Goal: Task Accomplishment & Management: Use online tool/utility

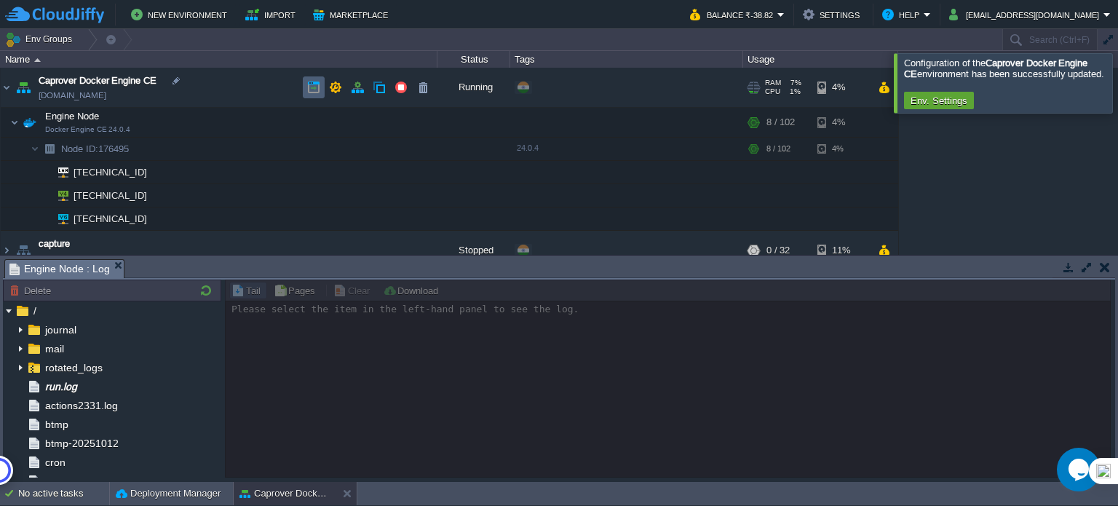
scroll to position [291, 0]
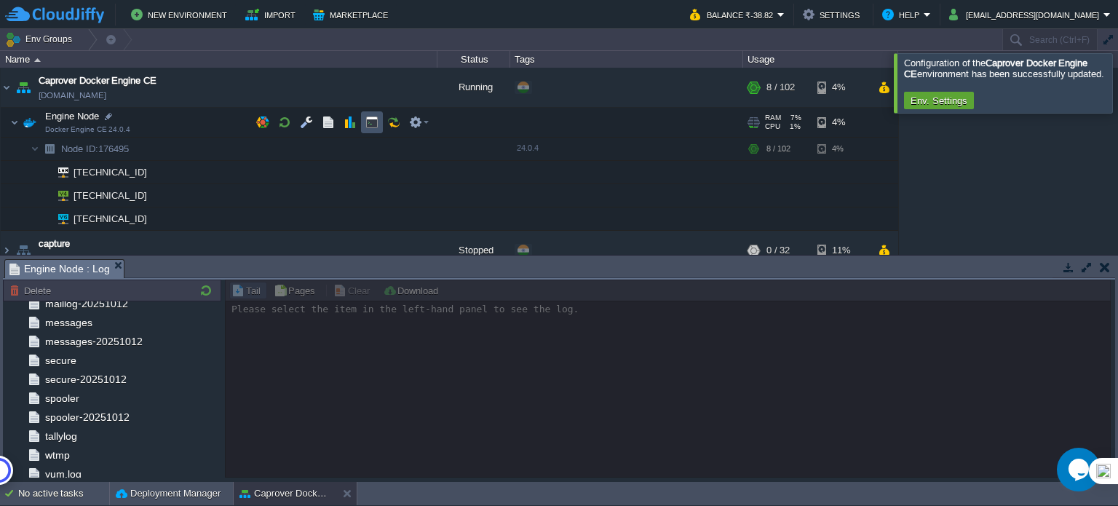
click at [367, 122] on button "button" at bounding box center [371, 122] width 13 height 13
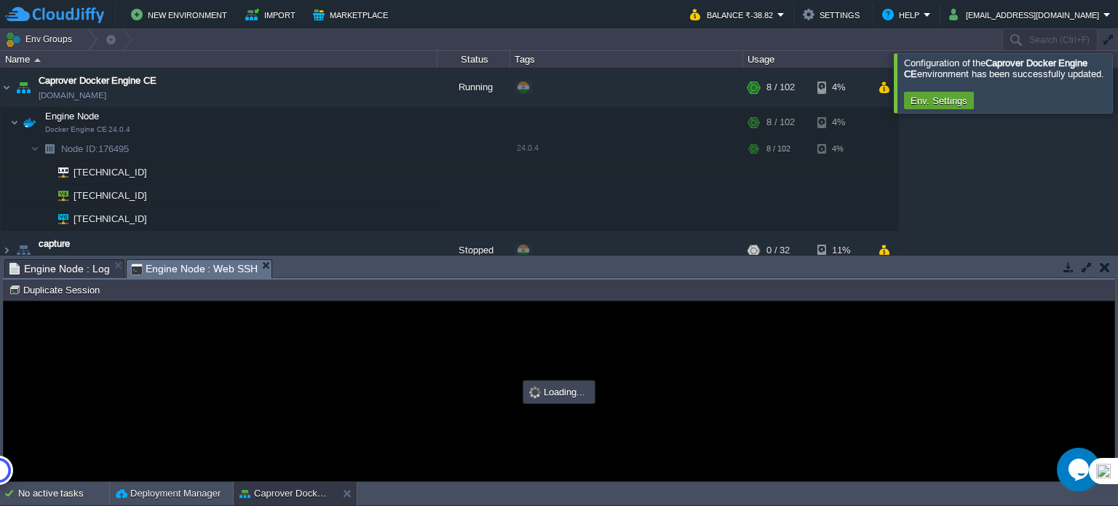
scroll to position [0, 0]
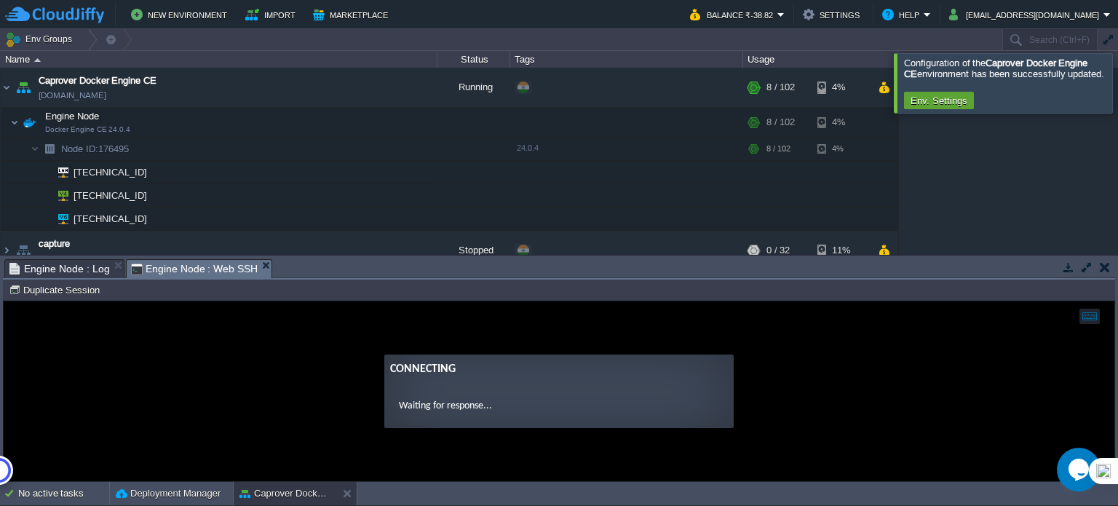
click at [109, 342] on guac-modal "Connecting Waiting for response..." at bounding box center [559, 391] width 1110 height 180
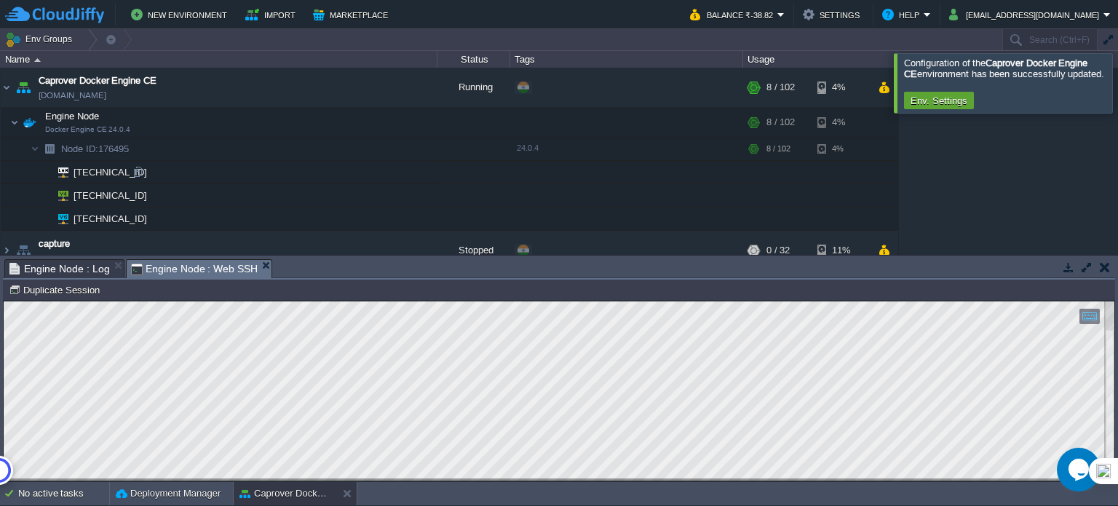
drag, startPoint x: 554, startPoint y: 258, endPoint x: 564, endPoint y: 164, distance: 94.4
click at [564, 164] on div "Env Groups Search (Ctrl+F) auto-gen Name Status Tags Usage Caprover Docker Engi…" at bounding box center [559, 255] width 1118 height 453
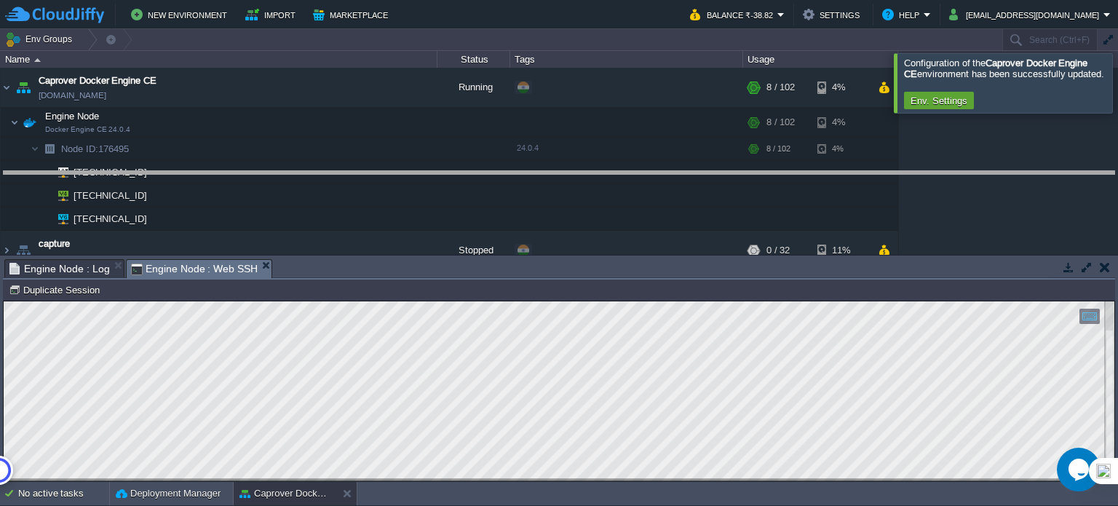
drag, startPoint x: 562, startPoint y: 263, endPoint x: 572, endPoint y: 159, distance: 104.6
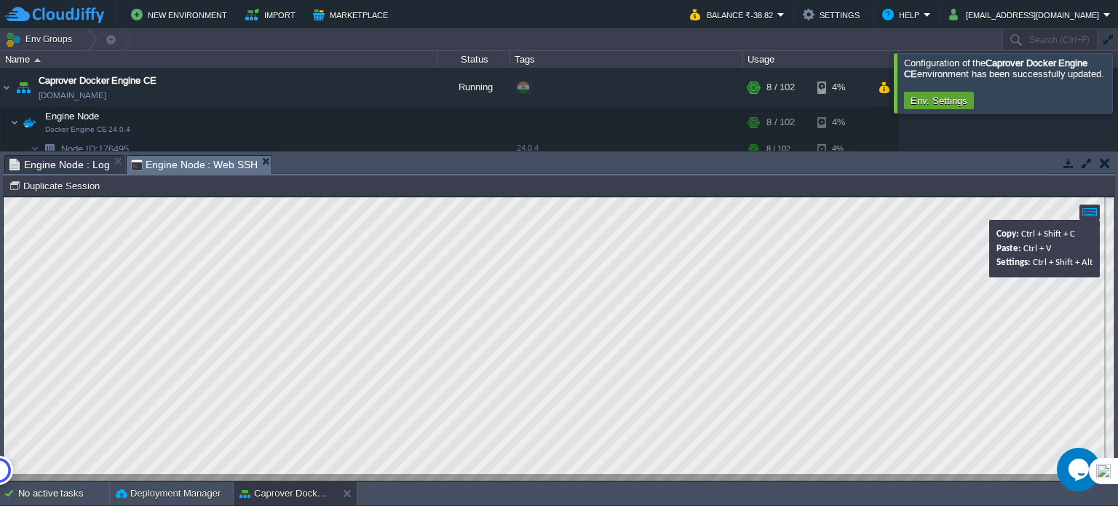
click at [1090, 212] on div at bounding box center [1089, 211] width 20 height 15
click at [1086, 212] on div at bounding box center [1089, 211] width 20 height 15
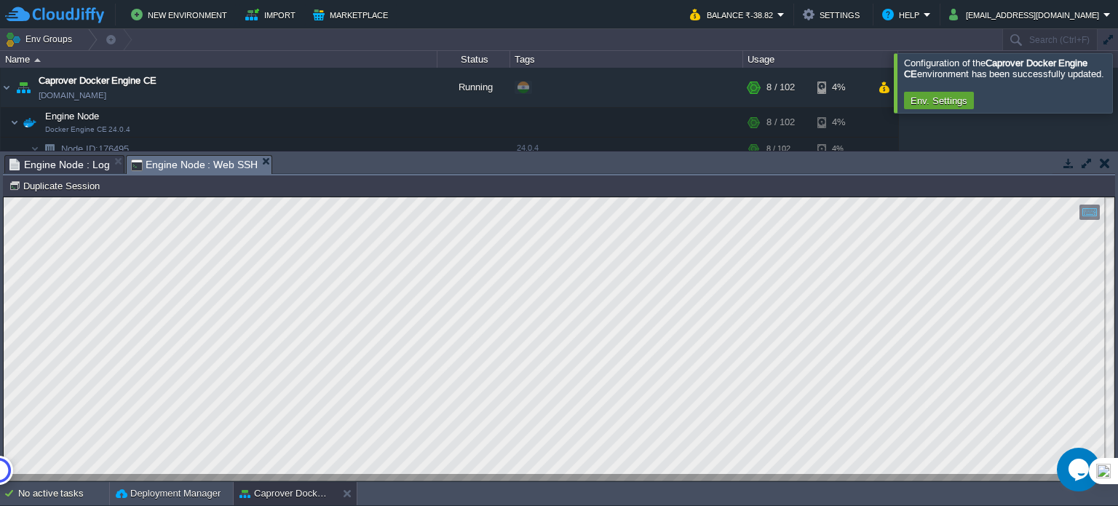
type textarea "srv-captain--n8n-editor.1.tiiysszvkmkx0i3uq26pm0tmo d0920476c334 nginx:1 "/dock…"
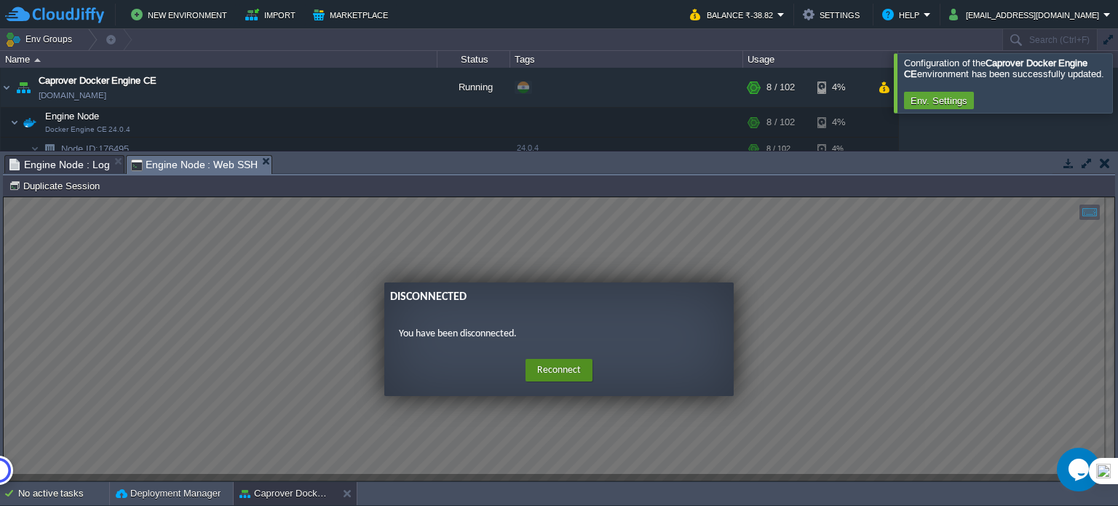
click at [554, 366] on button "Reconnect" at bounding box center [558, 370] width 67 height 23
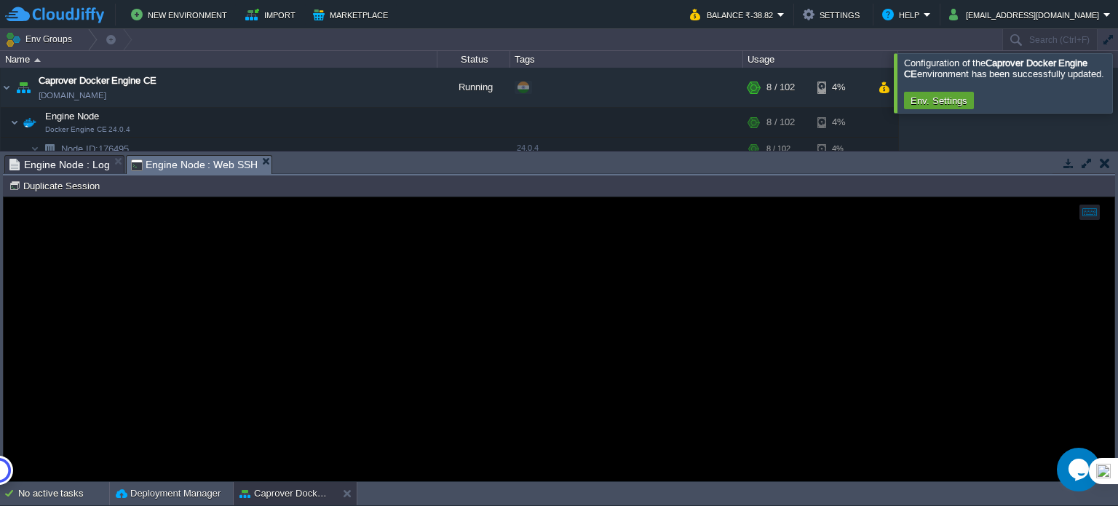
click at [202, 271] on div at bounding box center [559, 339] width 1110 height 284
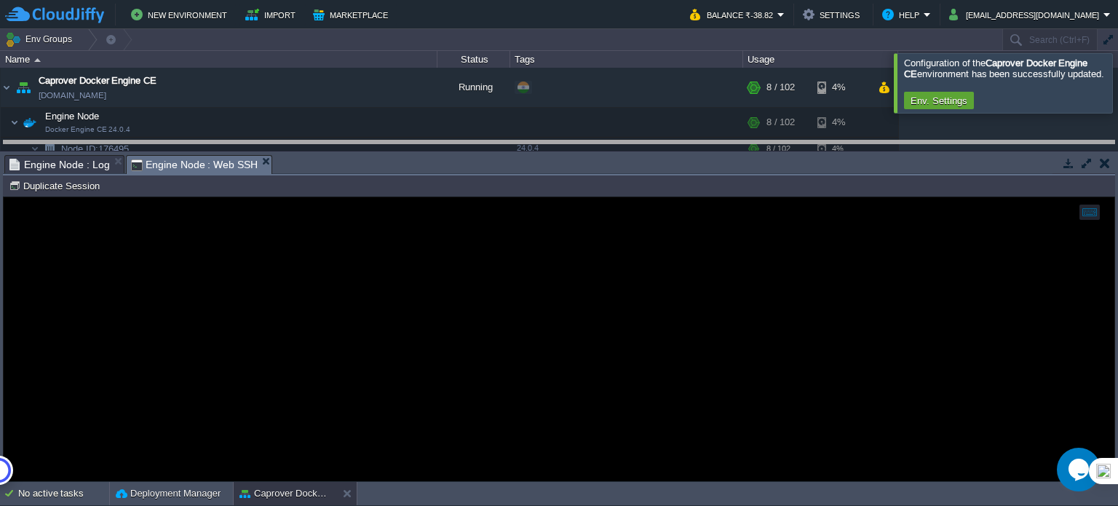
drag, startPoint x: 736, startPoint y: 173, endPoint x: 738, endPoint y: 156, distance: 16.8
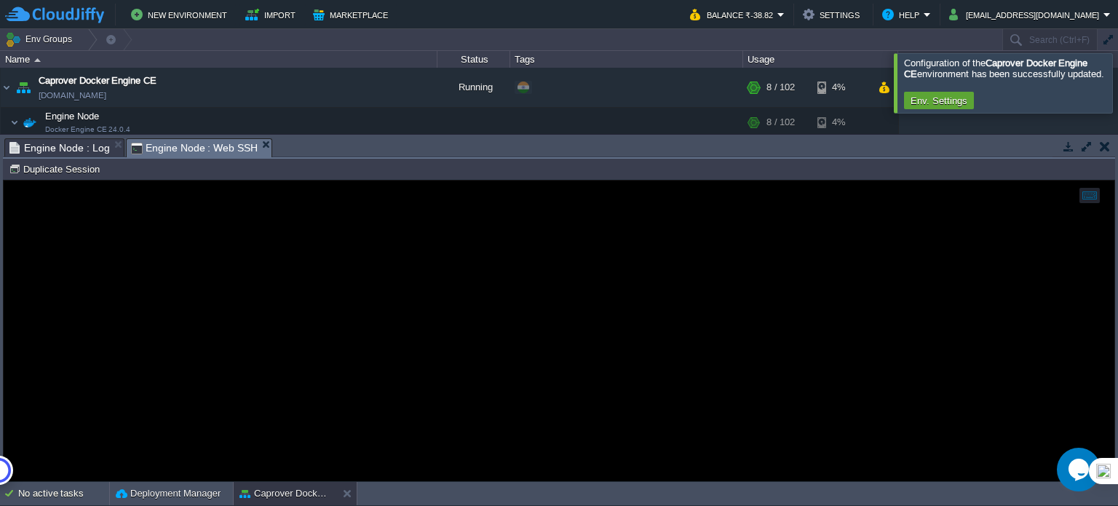
click at [273, 247] on div at bounding box center [559, 330] width 1110 height 301
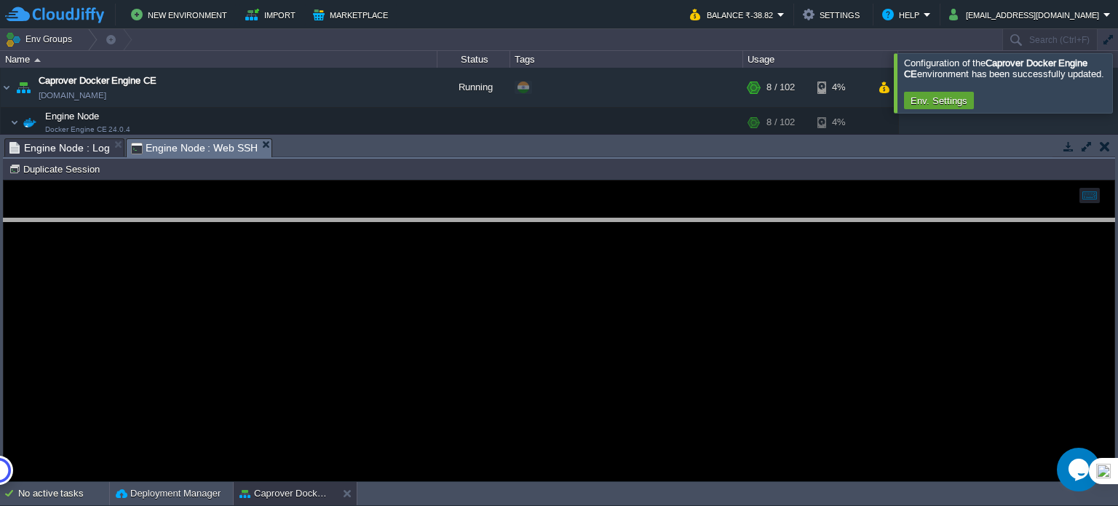
drag, startPoint x: 410, startPoint y: 148, endPoint x: 413, endPoint y: 228, distance: 80.1
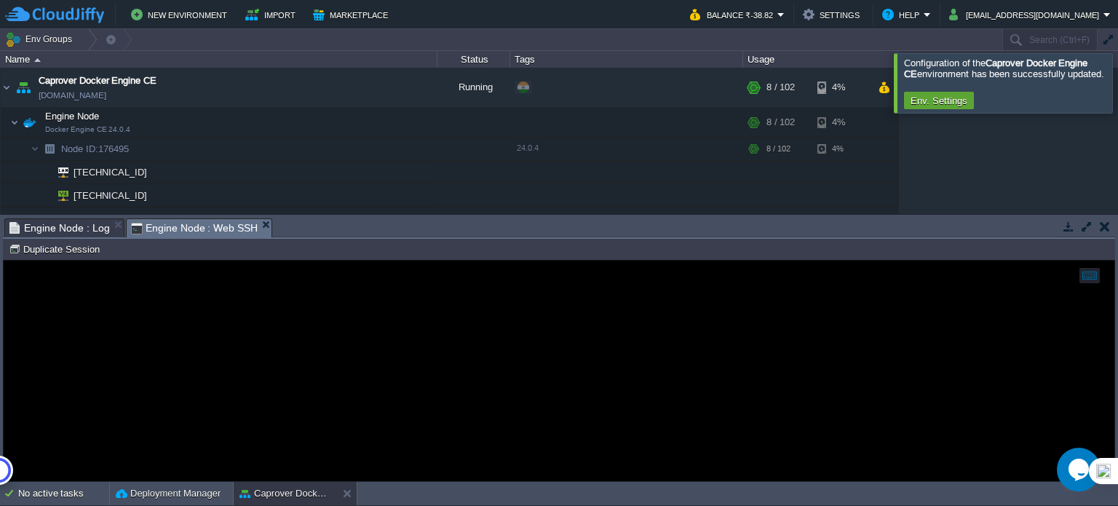
click at [151, 303] on div at bounding box center [559, 370] width 1110 height 220
click at [272, 341] on div at bounding box center [559, 370] width 1110 height 220
click at [1099, 222] on button "button" at bounding box center [1104, 226] width 10 height 13
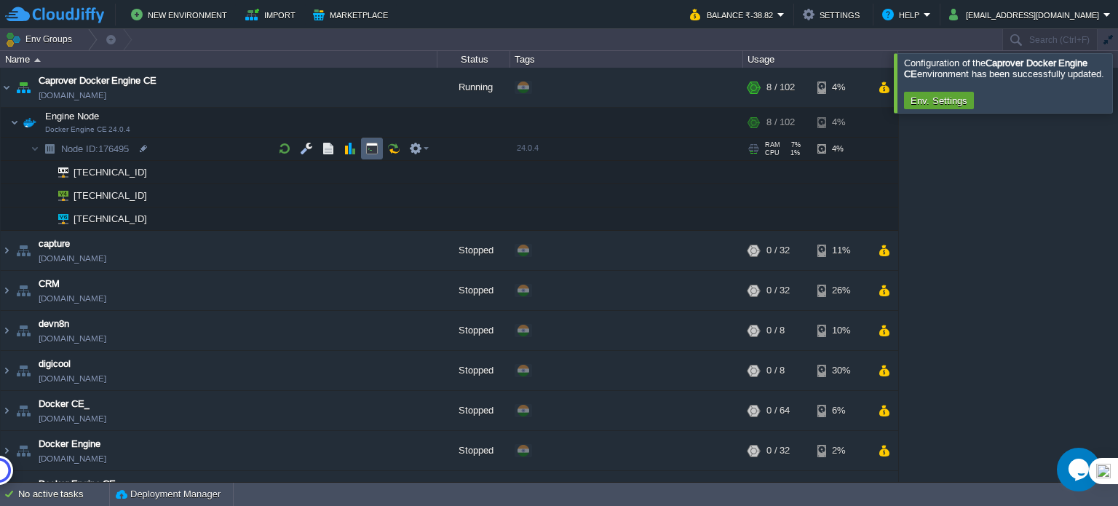
click at [373, 154] on button "button" at bounding box center [371, 148] width 13 height 13
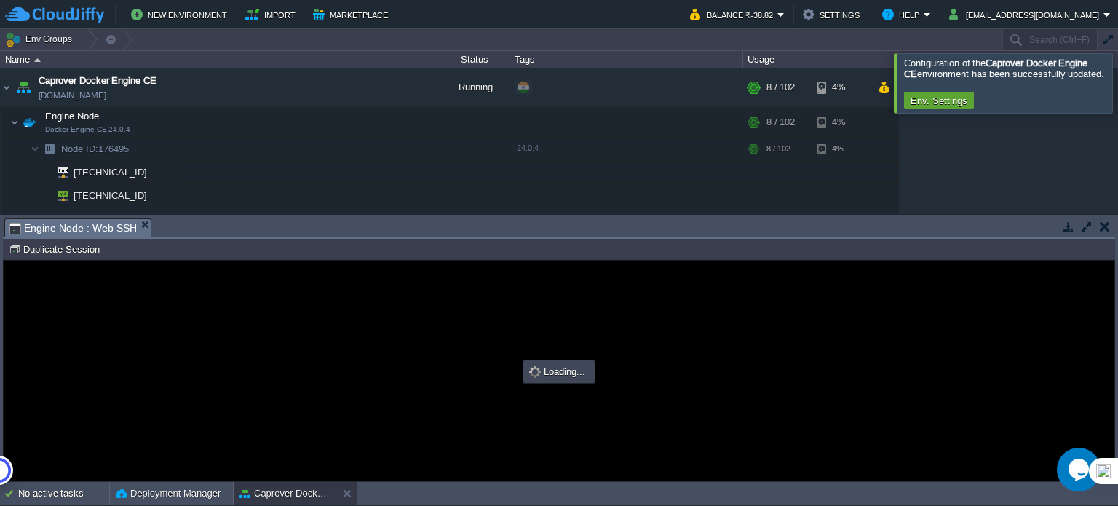
scroll to position [0, 0]
type input "#000000"
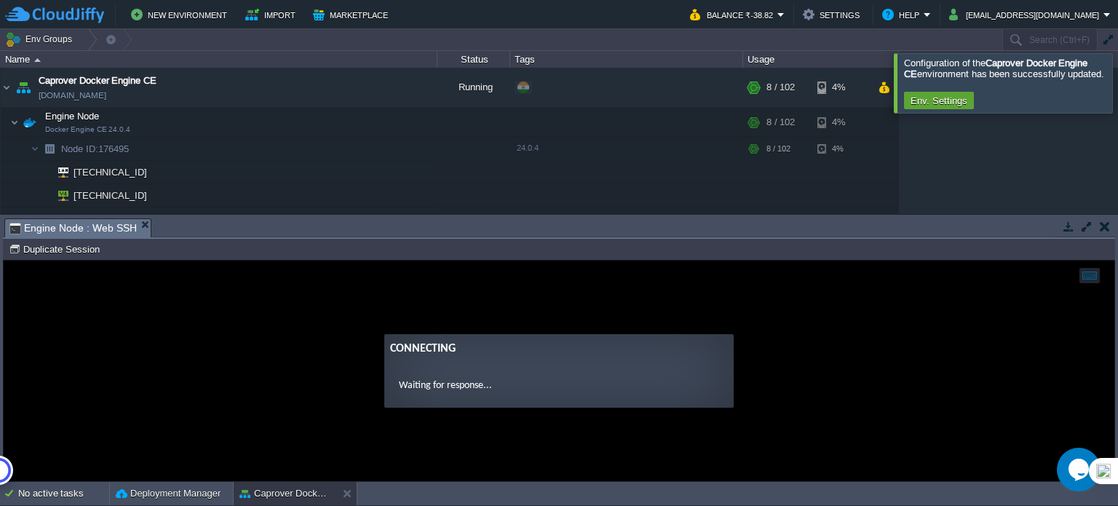
click at [219, 354] on ng-transclude "Connecting Waiting for response..." at bounding box center [559, 370] width 1110 height 73
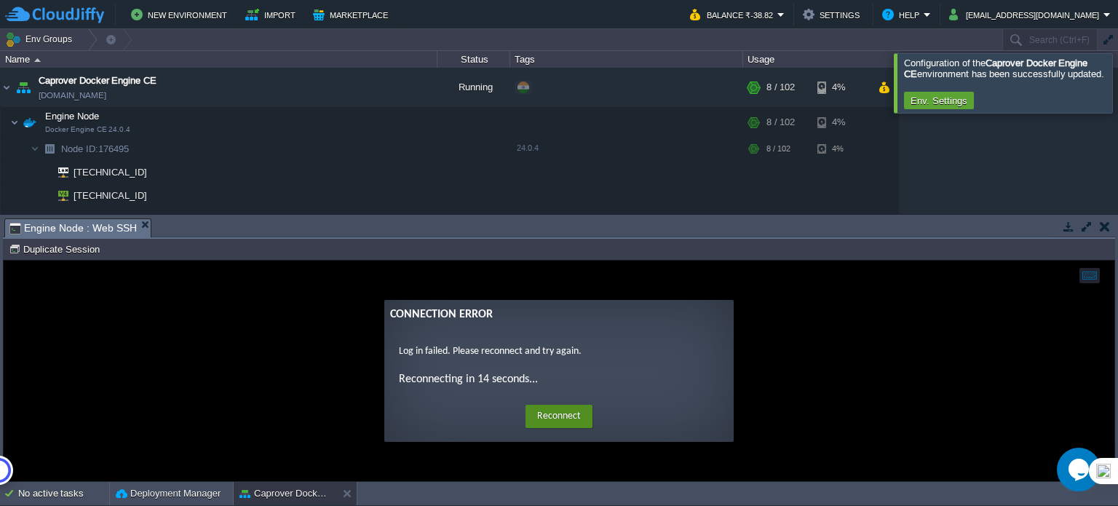
click at [549, 420] on button "Reconnect" at bounding box center [558, 416] width 67 height 23
click at [561, 417] on button "Reconnect" at bounding box center [558, 416] width 67 height 23
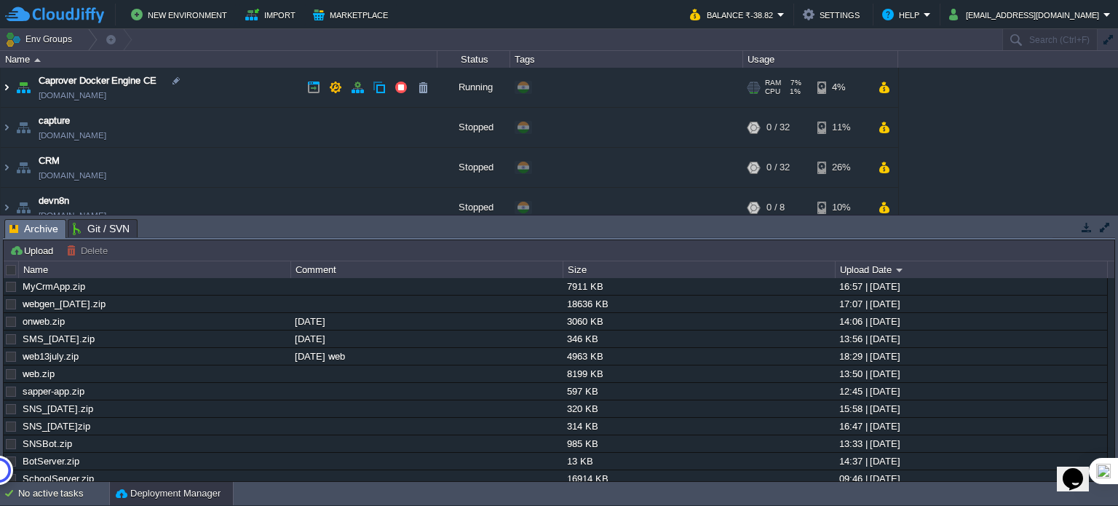
drag, startPoint x: 1, startPoint y: 84, endPoint x: 8, endPoint y: 88, distance: 7.9
click at [1, 84] on img at bounding box center [7, 87] width 12 height 39
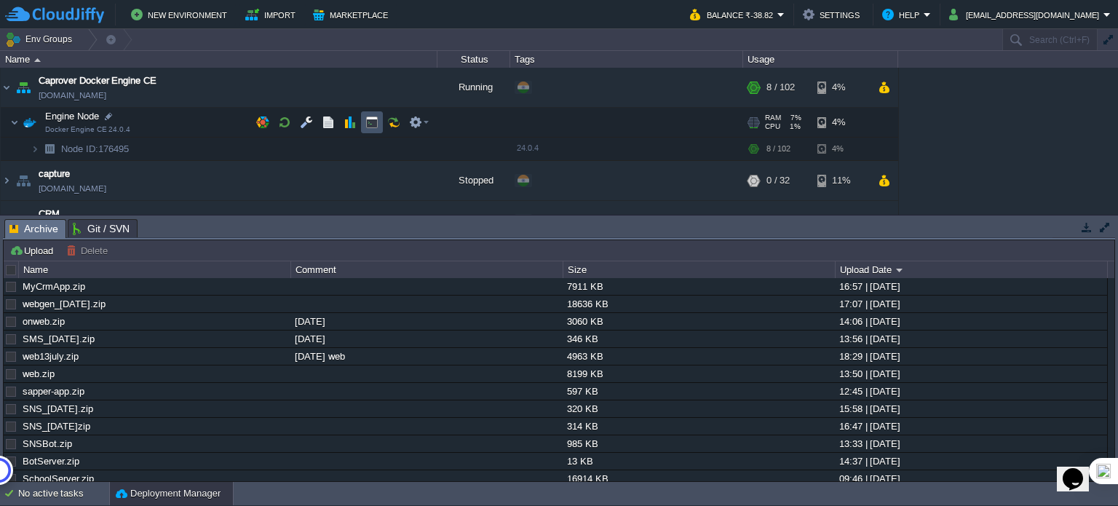
click at [373, 121] on button "button" at bounding box center [371, 122] width 13 height 13
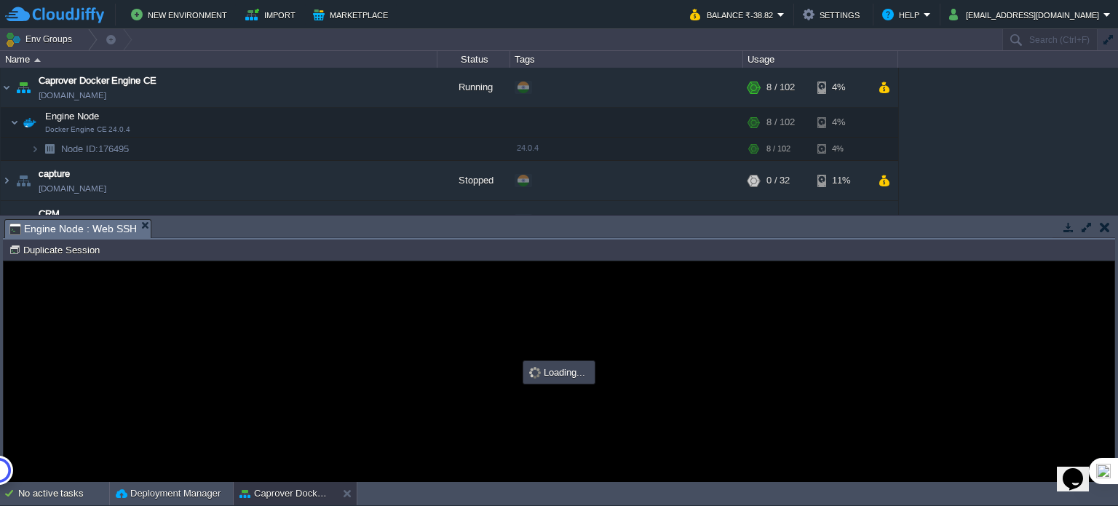
type input "#000000"
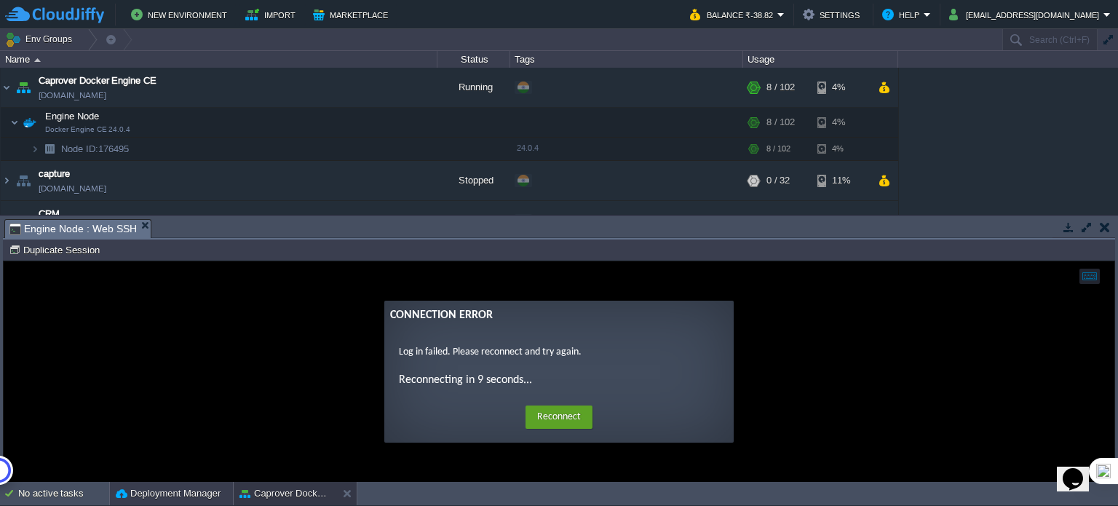
click at [196, 491] on button "Deployment Manager" at bounding box center [168, 493] width 105 height 15
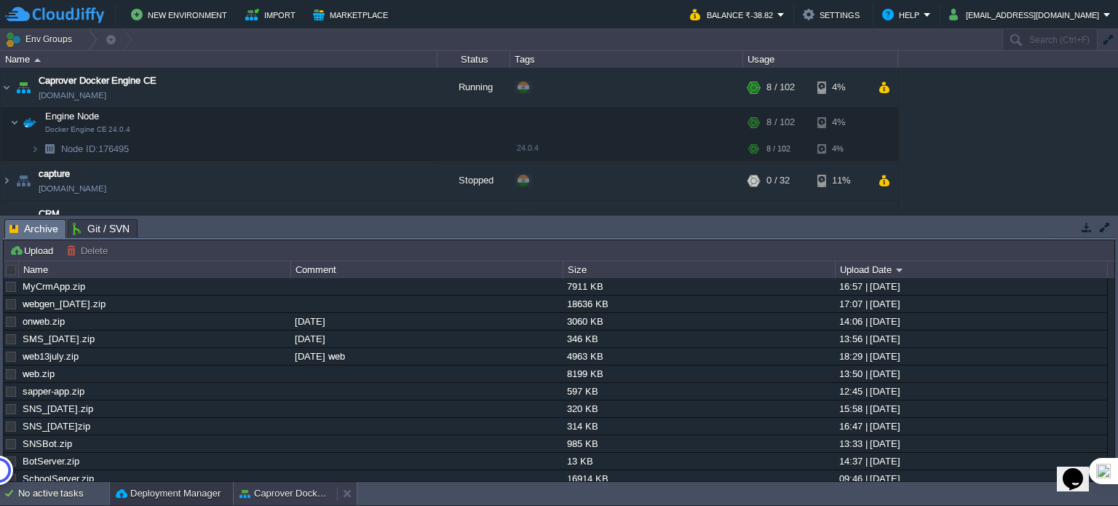
click at [287, 499] on button "Caprover Docker Engine CE" at bounding box center [285, 493] width 92 height 15
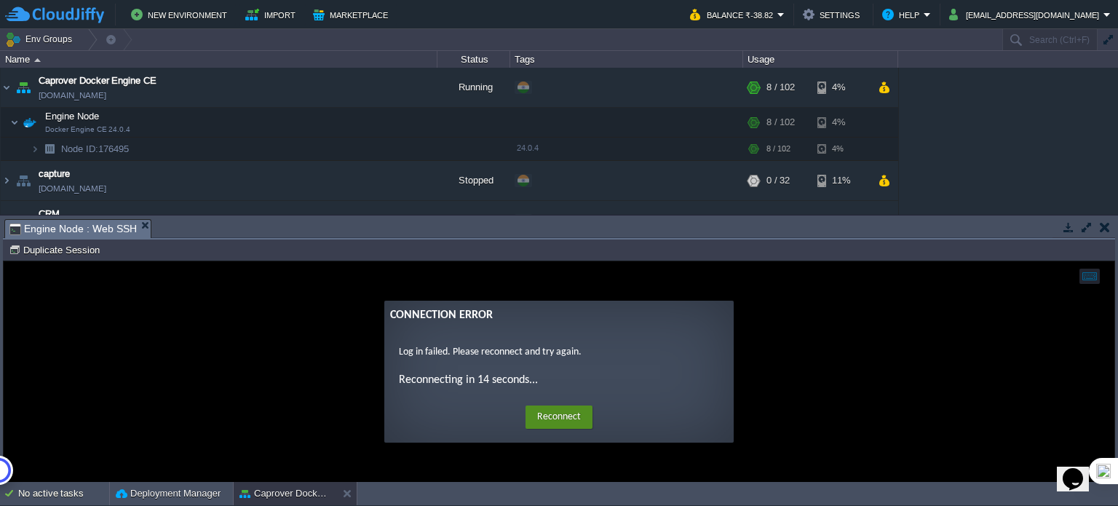
click at [560, 412] on button "Reconnect" at bounding box center [558, 416] width 67 height 23
click at [552, 413] on button "Reconnect" at bounding box center [558, 416] width 67 height 23
click at [546, 416] on button "Reconnect" at bounding box center [558, 416] width 67 height 23
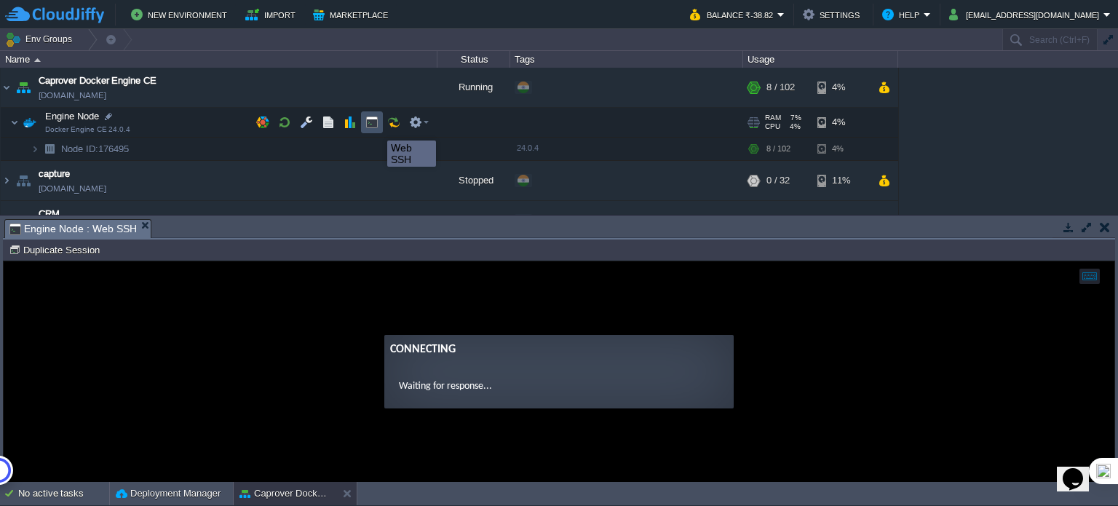
click at [375, 124] on button "button" at bounding box center [371, 122] width 13 height 13
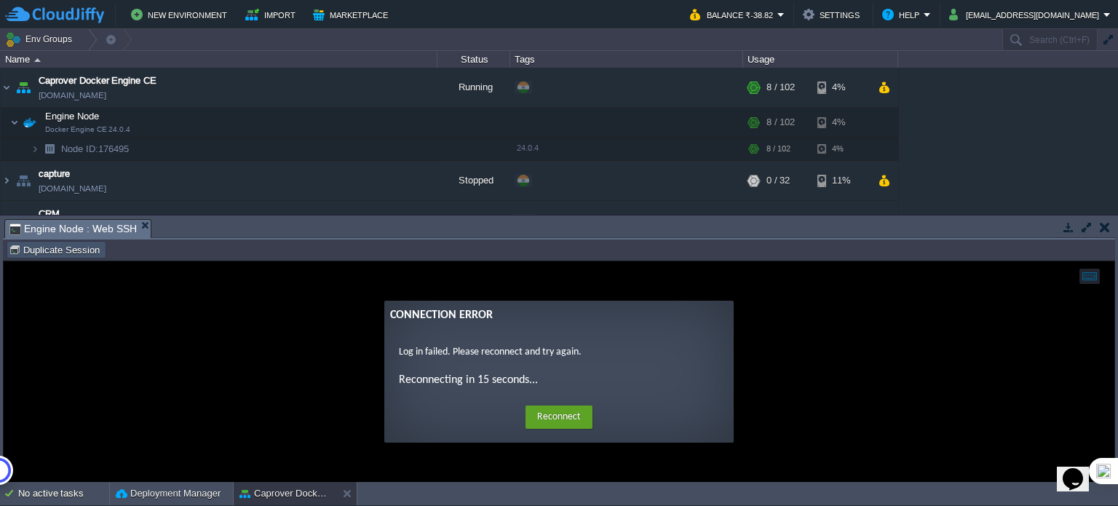
click at [64, 251] on button "Duplicate Session" at bounding box center [56, 249] width 95 height 13
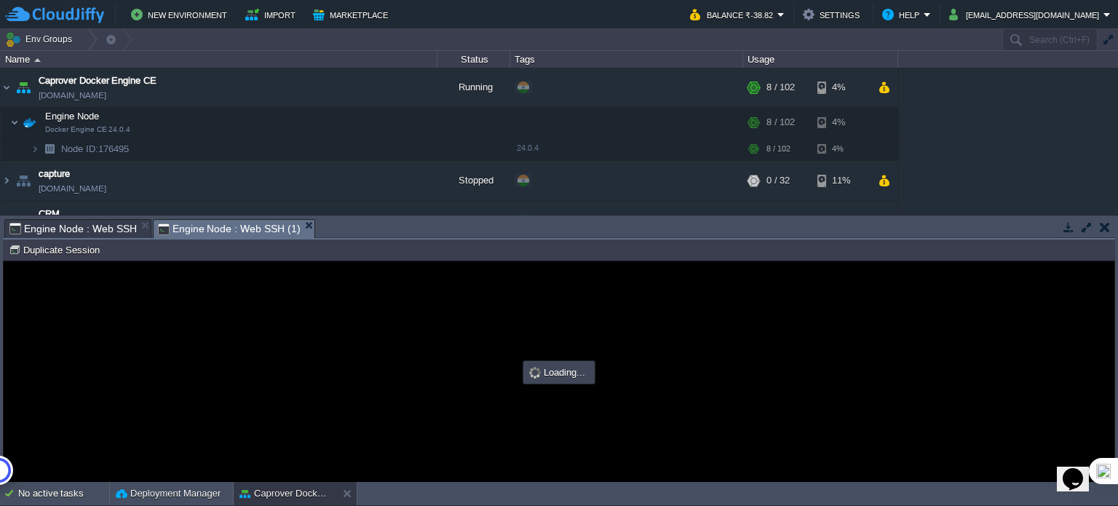
click at [216, 226] on span "Engine Node : Web SSH (1)" at bounding box center [229, 229] width 143 height 18
type input "#000000"
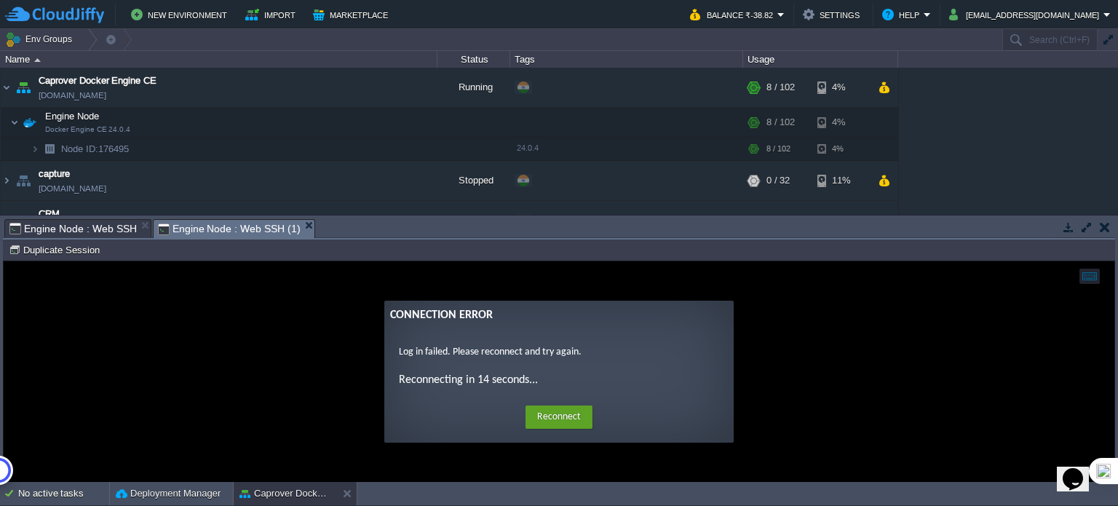
click at [93, 222] on span "Engine Node : Web SSH" at bounding box center [72, 228] width 127 height 17
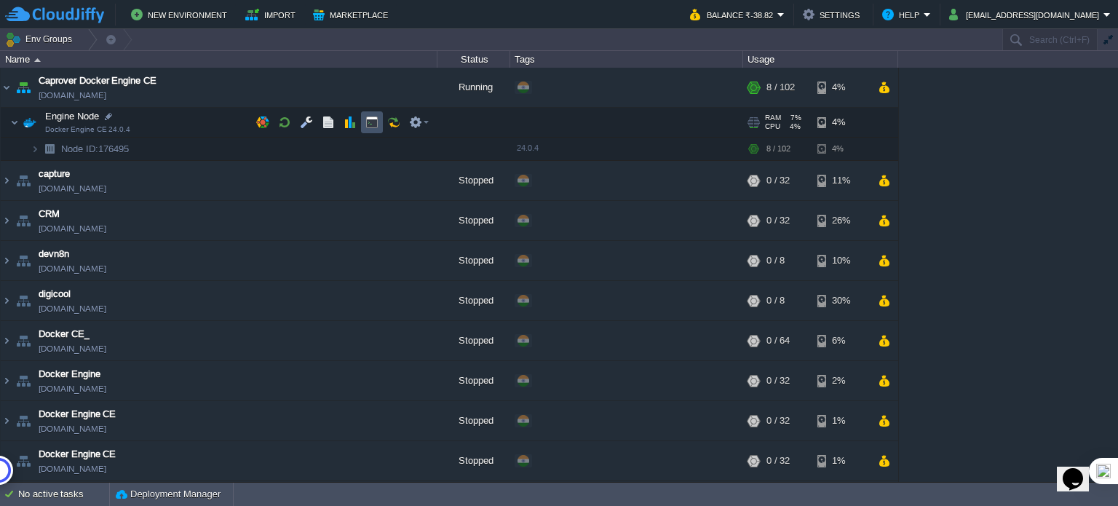
click at [372, 124] on button "button" at bounding box center [371, 122] width 13 height 13
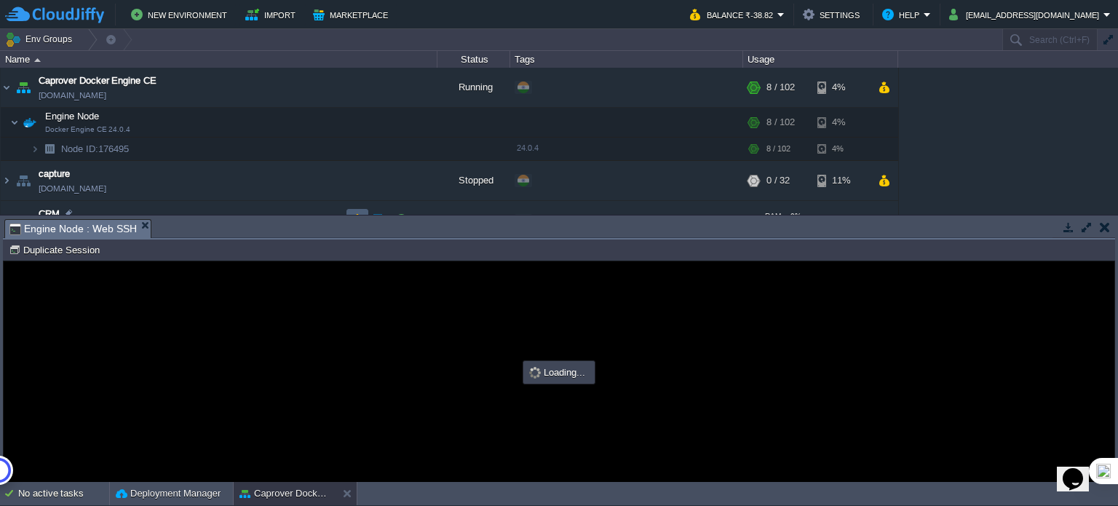
type input "#000000"
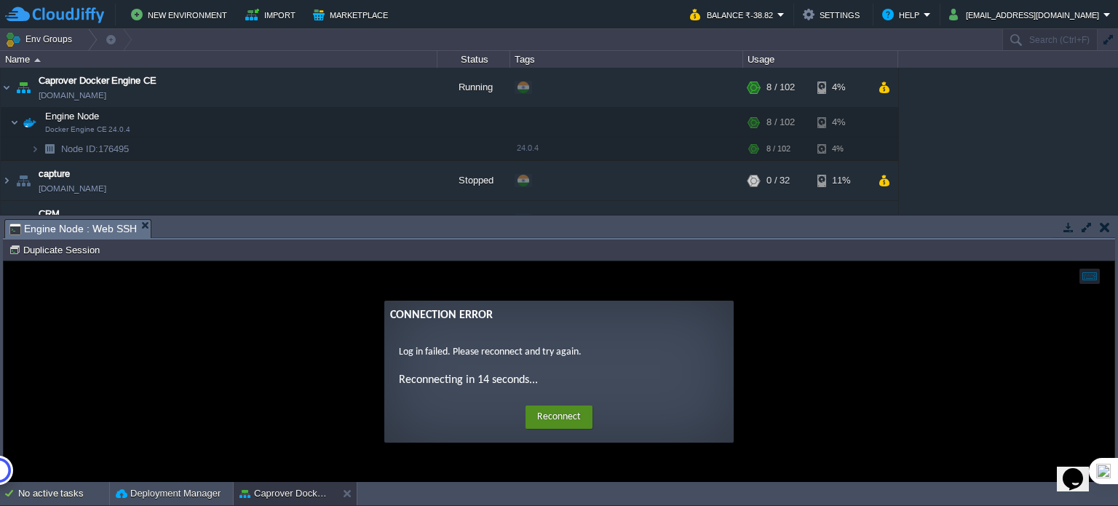
click at [553, 415] on button "Reconnect" at bounding box center [558, 416] width 67 height 23
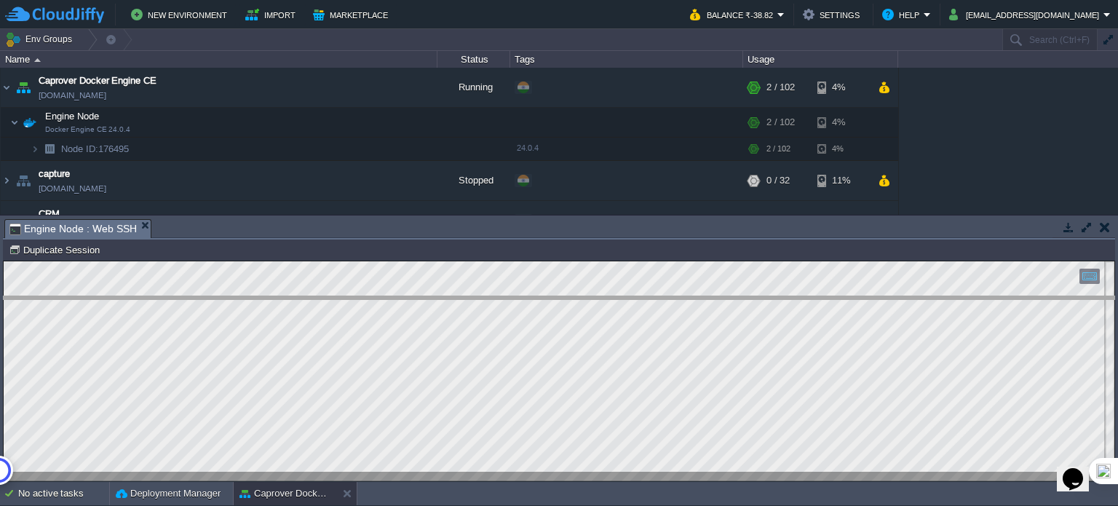
drag, startPoint x: 649, startPoint y: 228, endPoint x: 643, endPoint y: 314, distance: 86.8
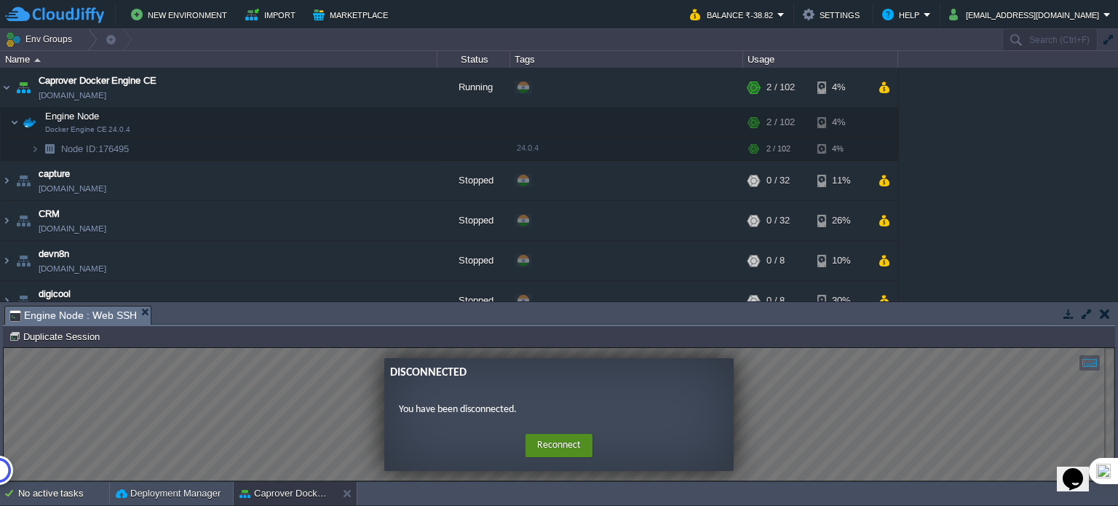
click at [564, 448] on button "Reconnect" at bounding box center [558, 445] width 67 height 23
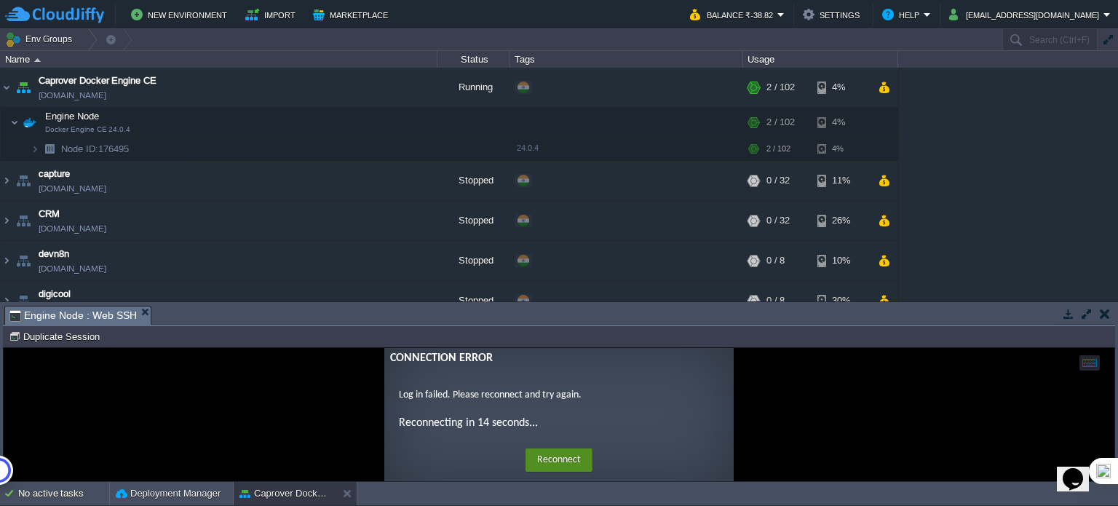
click at [558, 460] on button "Reconnect" at bounding box center [558, 459] width 67 height 23
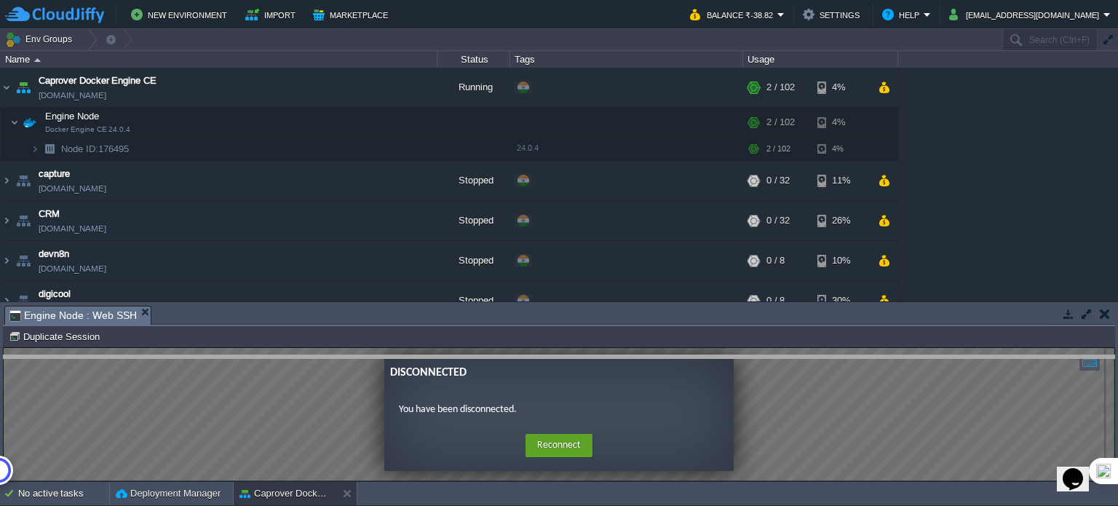
drag, startPoint x: 506, startPoint y: 313, endPoint x: 505, endPoint y: 364, distance: 50.9
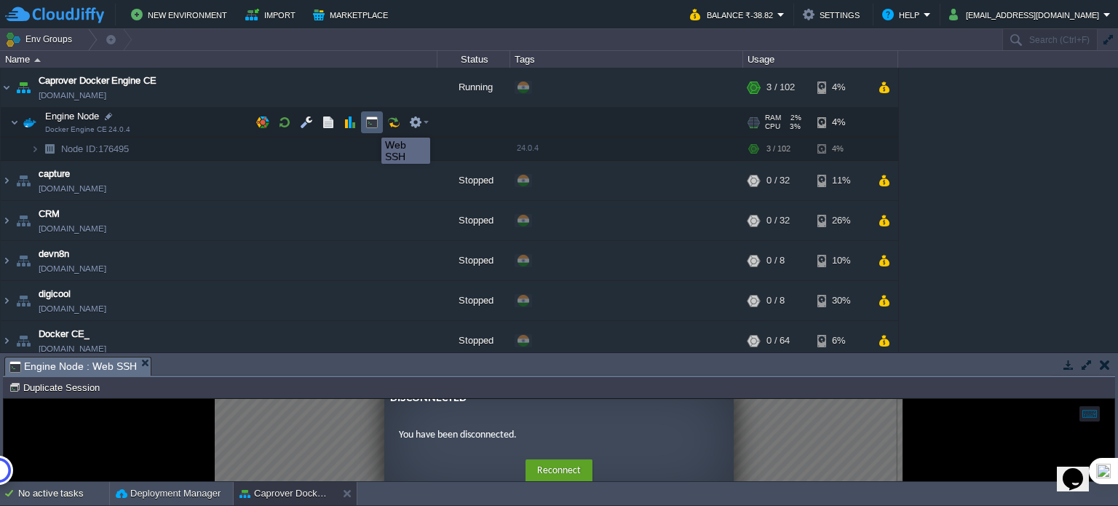
click at [370, 123] on button "button" at bounding box center [371, 122] width 13 height 13
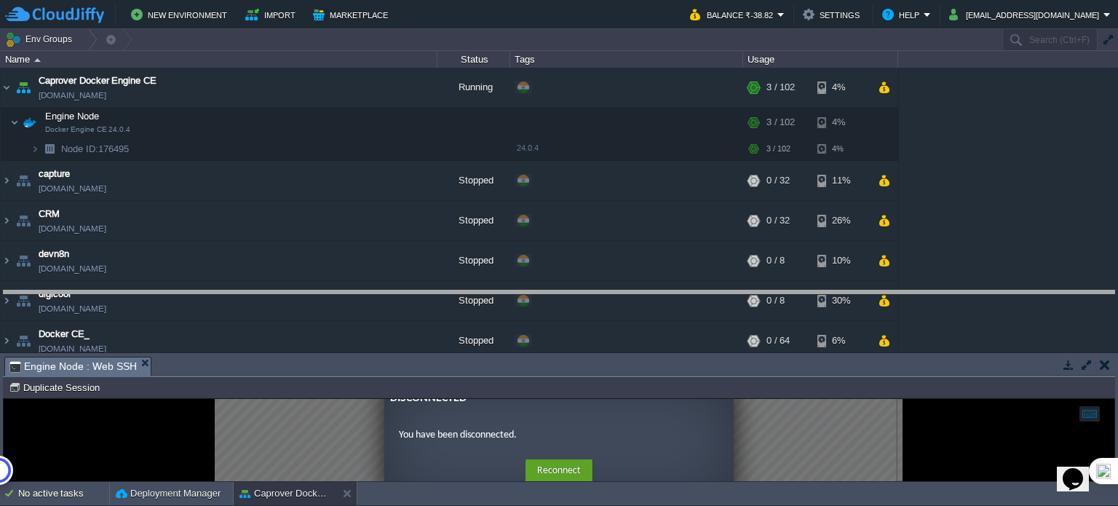
drag, startPoint x: 494, startPoint y: 371, endPoint x: 502, endPoint y: 298, distance: 73.2
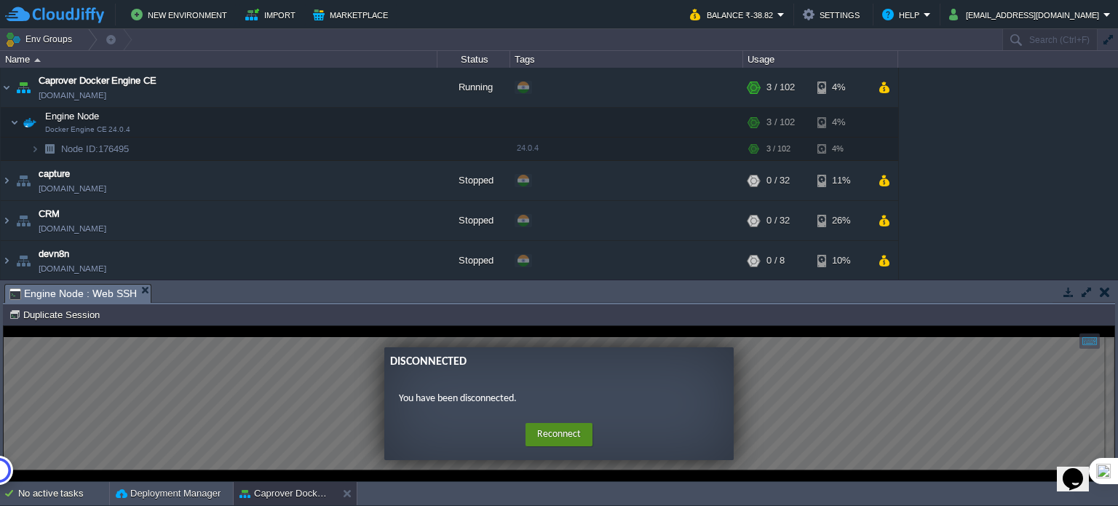
click at [544, 428] on button "Reconnect" at bounding box center [558, 434] width 67 height 23
